Goal: Find contact information: Find contact information

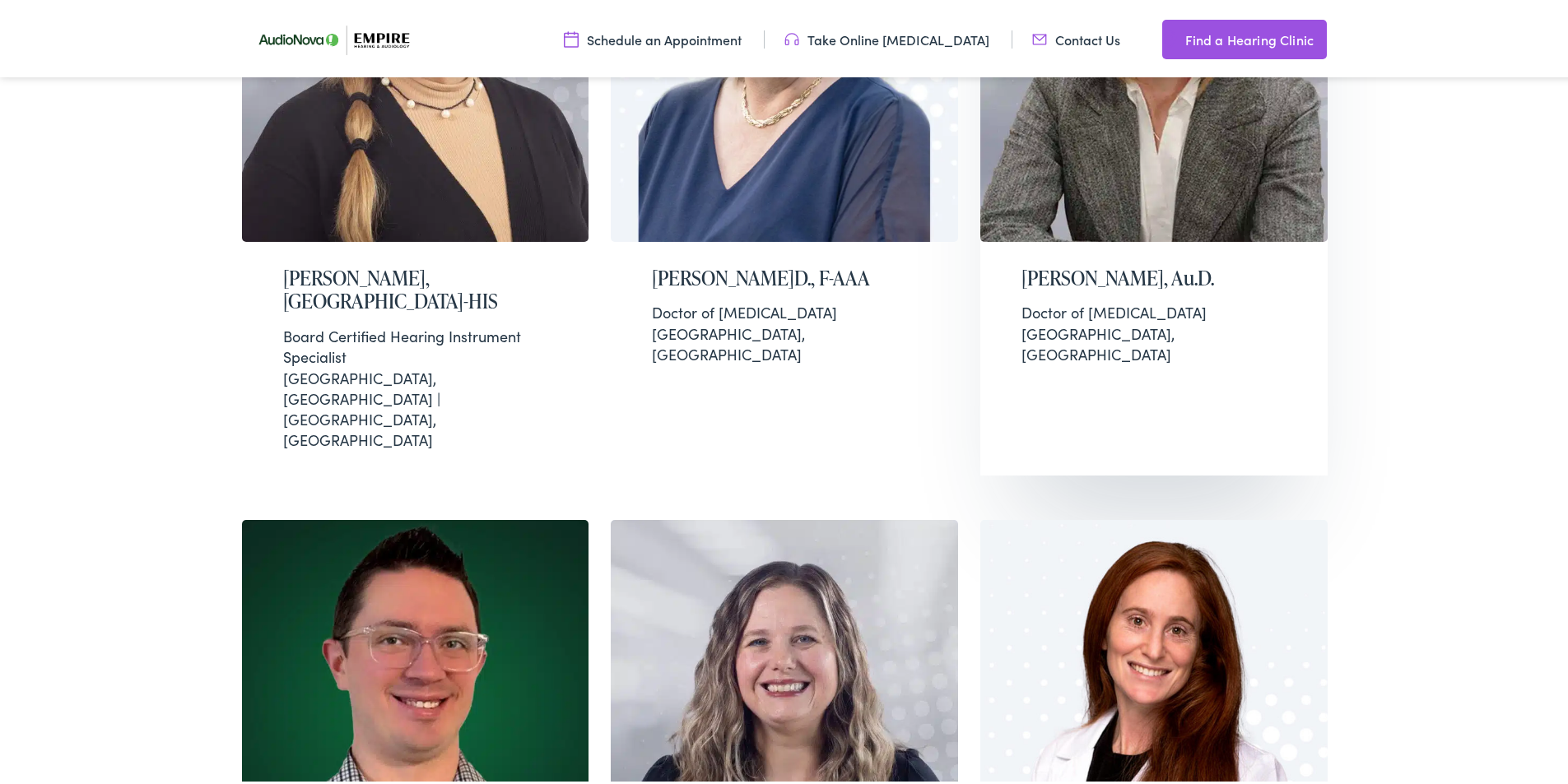
scroll to position [1070, 0]
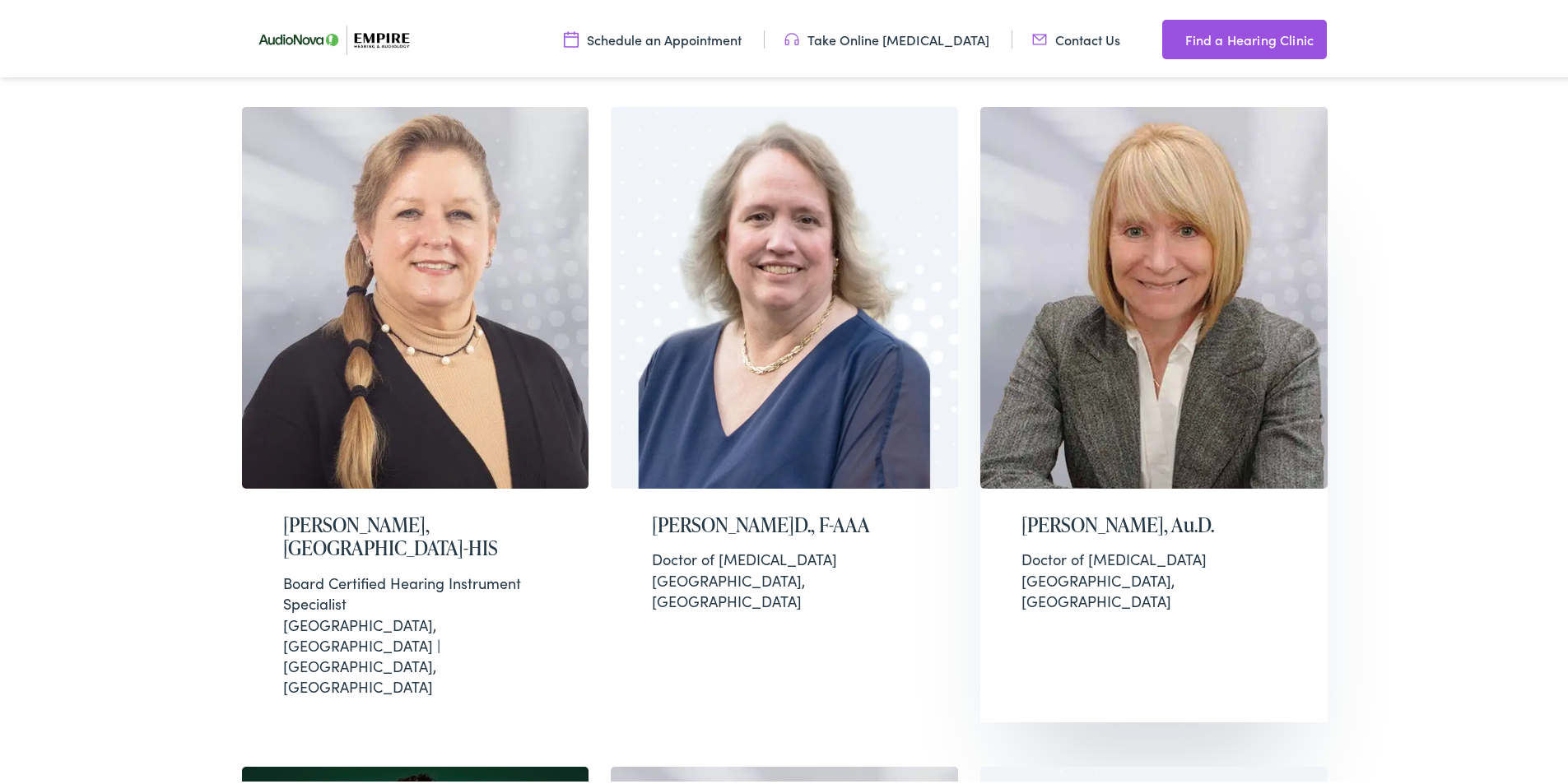
click at [1109, 335] on img at bounding box center [1154, 294] width 348 height 382
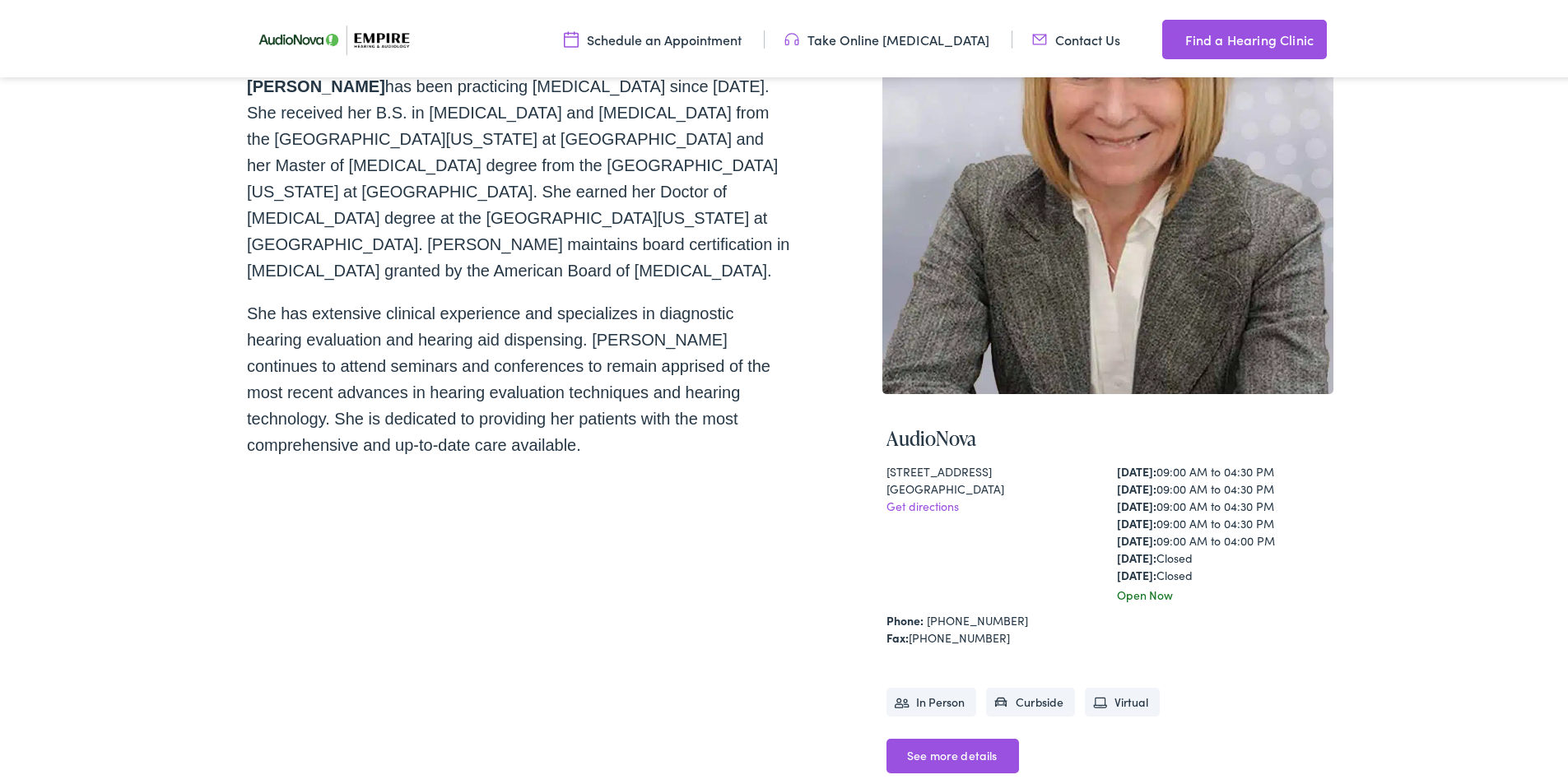
scroll to position [247, 0]
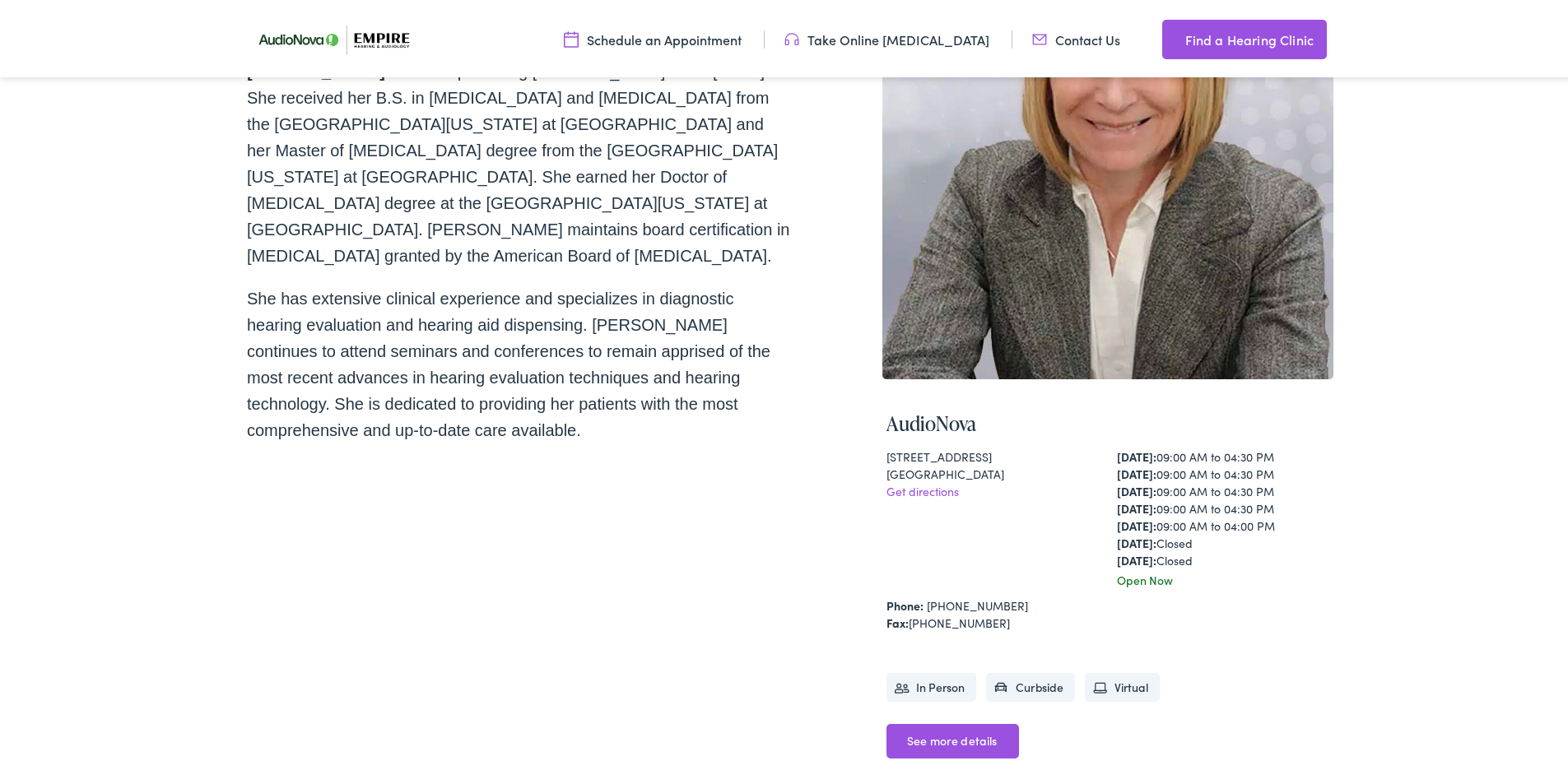
drag, startPoint x: 850, startPoint y: 419, endPoint x: 1013, endPoint y: 473, distance: 171.7
click at [1013, 473] on div "Home / Meet the Team / [PERSON_NAME] [PERSON_NAME], Au.D. [PERSON_NAME] has bee…" at bounding box center [790, 361] width 1086 height 916
click at [869, 420] on div "Home / Meet the Team / [PERSON_NAME] [PERSON_NAME], Au.D. [PERSON_NAME] has bee…" at bounding box center [790, 361] width 1086 height 916
click at [867, 399] on div "Home / Meet the Team / Christine Graf Christine Graf, Au.D. Dr. Christine Graf …" at bounding box center [790, 361] width 1086 height 916
click at [953, 394] on div "AudioNova 315 Alberta Dr ,Suite 105 Amherst , NY 14226 Get directions Monday: 0…" at bounding box center [1107, 598] width 442 height 410
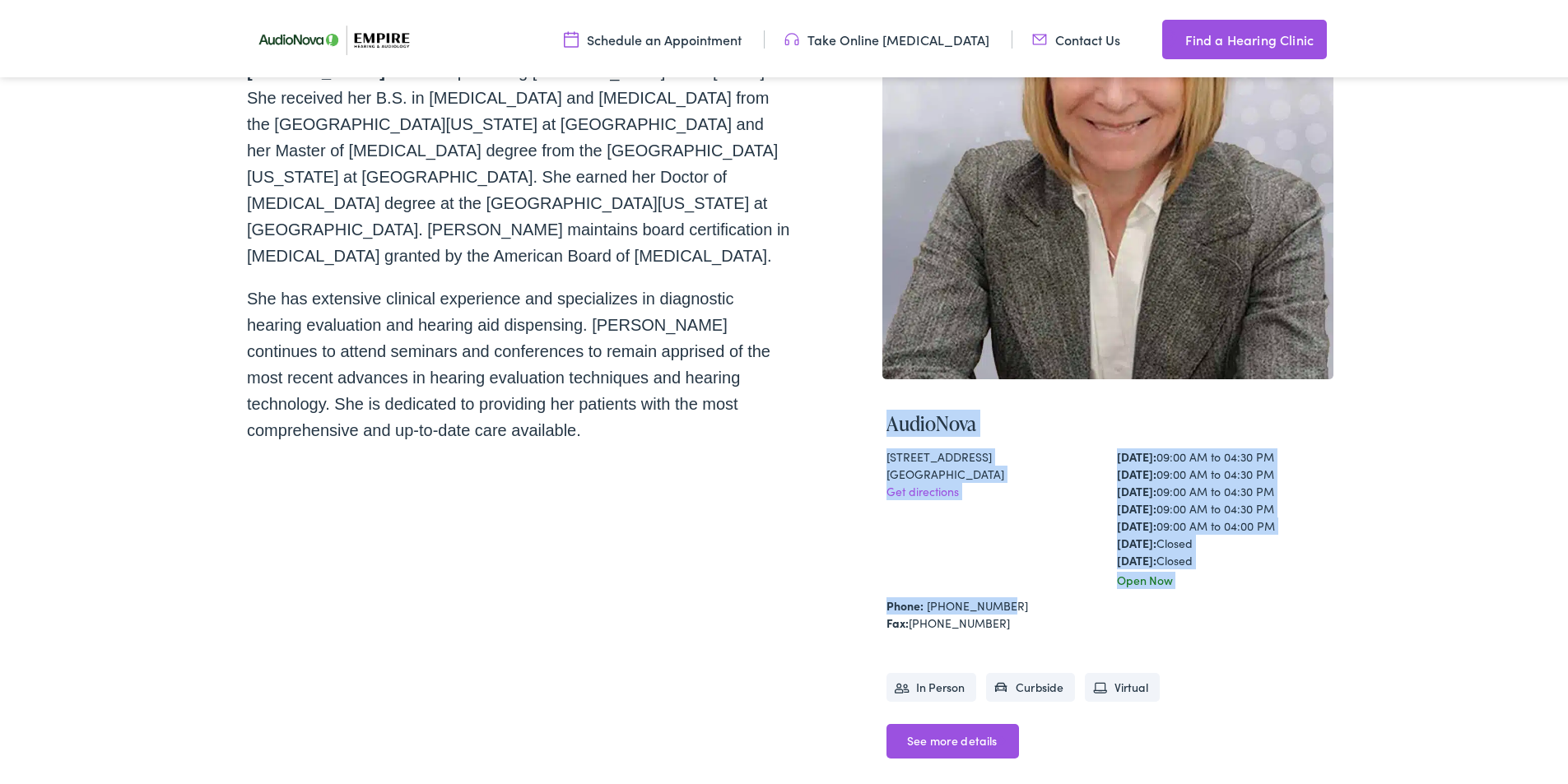
drag, startPoint x: 882, startPoint y: 415, endPoint x: 993, endPoint y: 601, distance: 216.6
click at [993, 601] on div "AudioNova 315 Alberta Dr ,Suite 105 Amherst , NY 14226 Get directions Monday: 0…" at bounding box center [1107, 598] width 442 height 410
copy div "AudioNova 315 Alberta Dr ,Suite 105 Amherst , NY 14226 Get directions Monday: 0…"
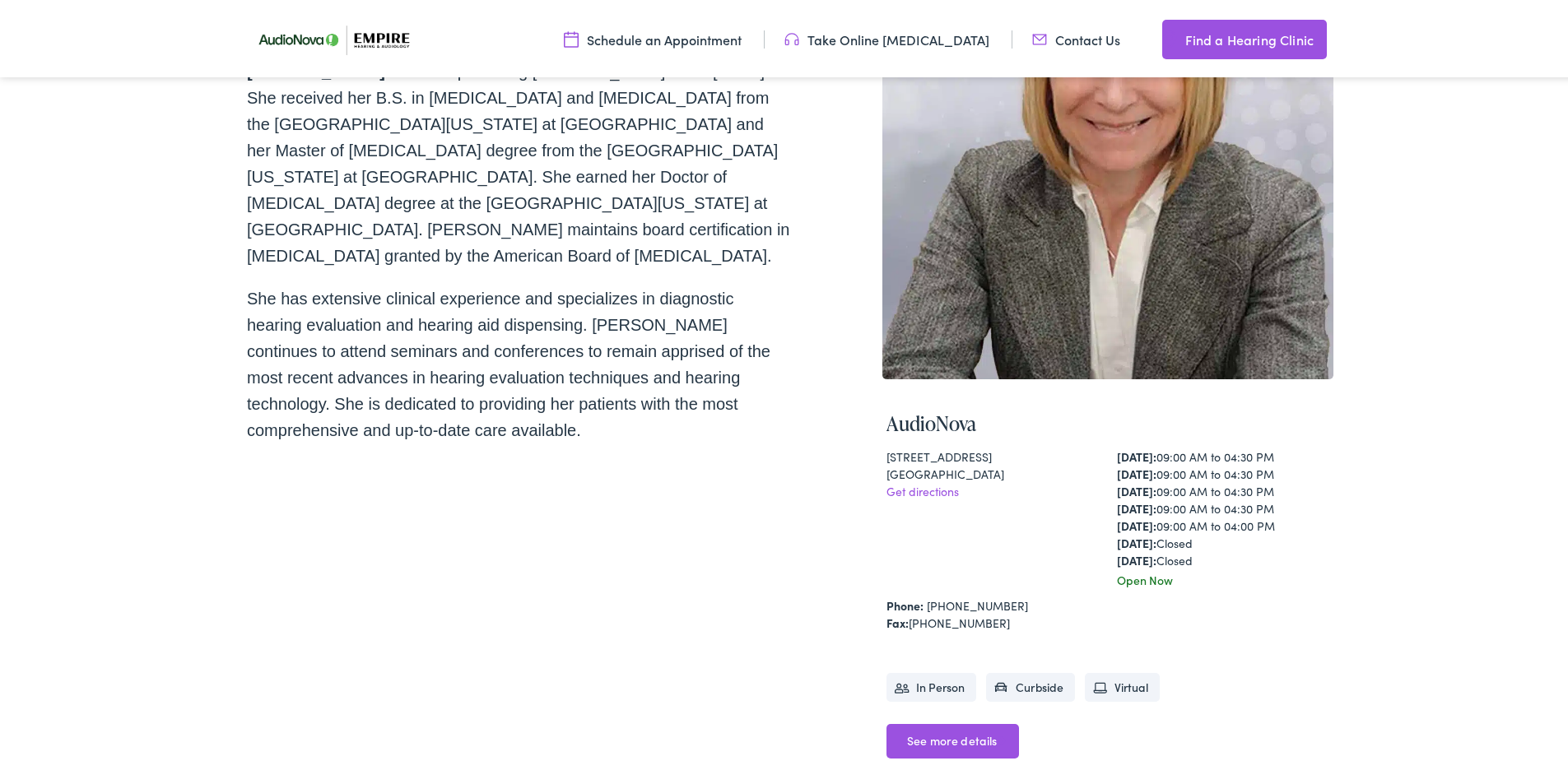
click at [763, 520] on div "Home / Meet the Team / Christine Graf Christine Graf, Au.D. Dr. Christine Graf …" at bounding box center [518, 361] width 543 height 916
